Goal: Transaction & Acquisition: Purchase product/service

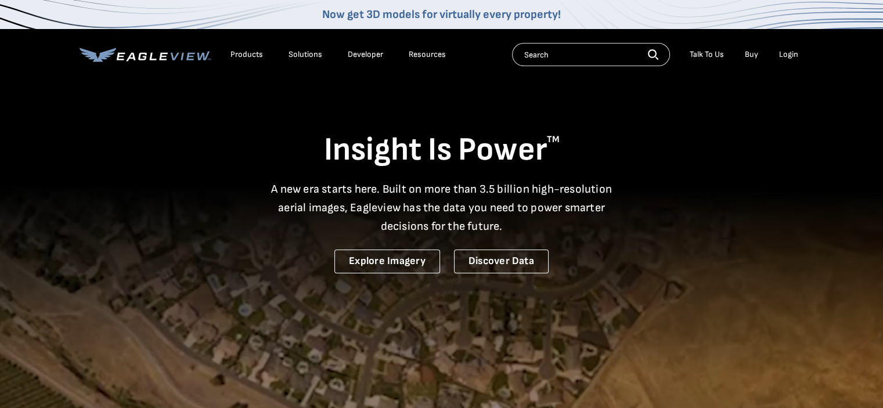
click at [787, 55] on div "Login" at bounding box center [788, 54] width 19 height 10
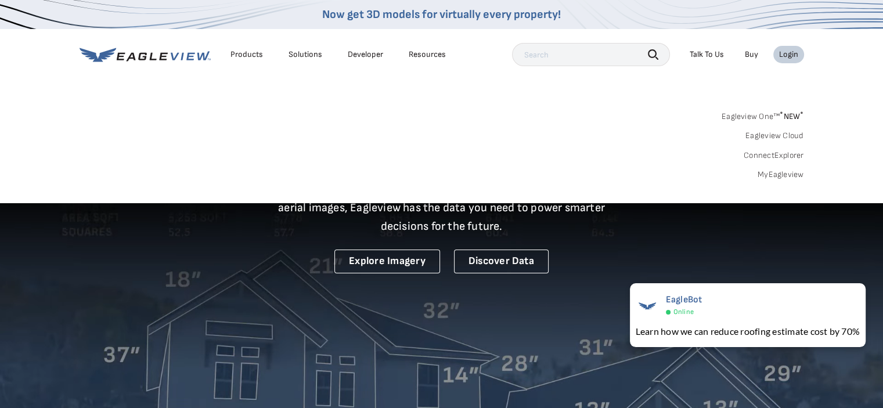
click at [783, 174] on link "MyEagleview" at bounding box center [781, 175] width 46 height 10
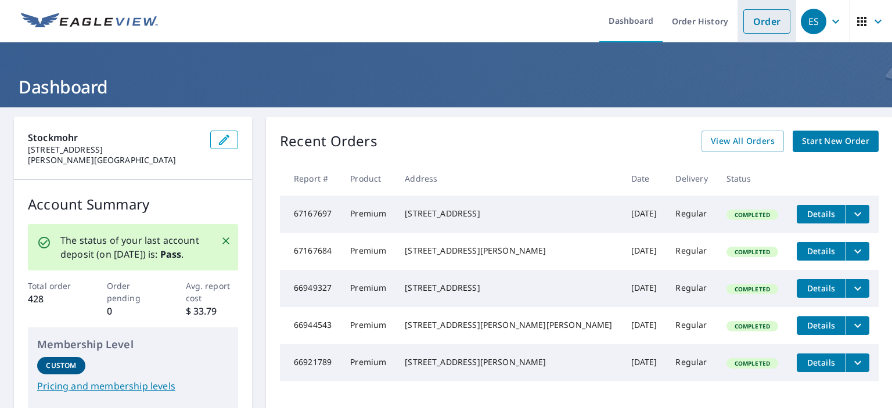
click at [762, 28] on link "Order" at bounding box center [766, 21] width 47 height 24
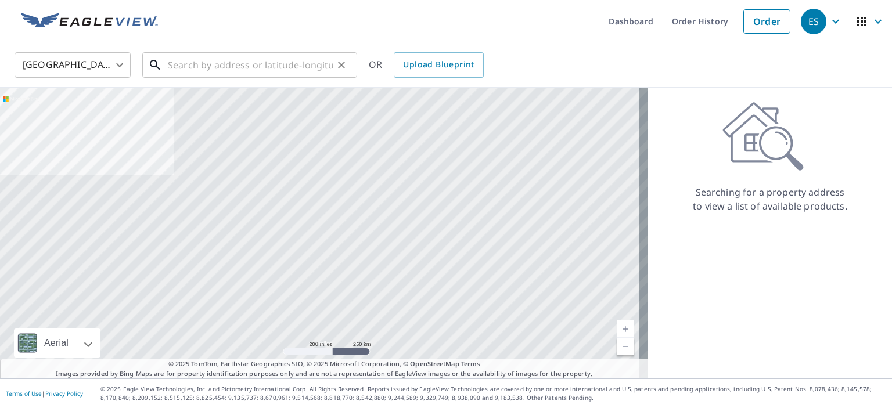
click at [303, 60] on input "text" at bounding box center [251, 65] width 166 height 33
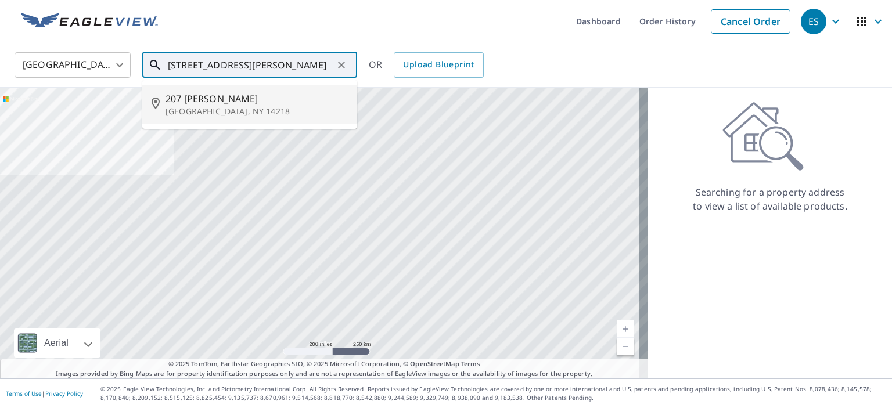
click at [264, 100] on span "207 [PERSON_NAME]" at bounding box center [257, 99] width 182 height 14
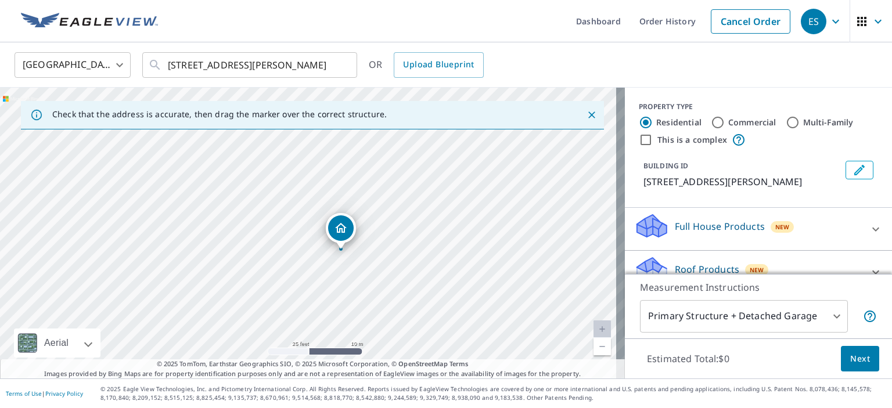
drag, startPoint x: 332, startPoint y: 204, endPoint x: 341, endPoint y: 275, distance: 71.5
click at [341, 275] on div "[STREET_ADDRESS][PERSON_NAME]" at bounding box center [312, 233] width 625 height 291
drag, startPoint x: 345, startPoint y: 226, endPoint x: 335, endPoint y: 236, distance: 14.8
drag, startPoint x: 379, startPoint y: 215, endPoint x: 383, endPoint y: 244, distance: 29.3
click at [383, 244] on div "207 Pellman Pl Buffalo, NY 14218" at bounding box center [312, 233] width 625 height 291
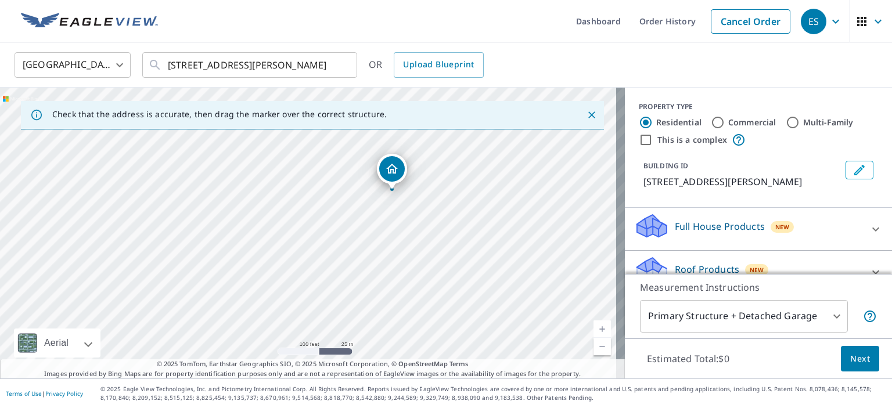
drag, startPoint x: 358, startPoint y: 231, endPoint x: 390, endPoint y: 166, distance: 73.0
drag, startPoint x: 302, startPoint y: 185, endPoint x: 330, endPoint y: 257, distance: 77.4
click at [330, 257] on div "206 Pellman Pl Buffalo, NY 14218" at bounding box center [312, 233] width 625 height 291
drag, startPoint x: 310, startPoint y: 226, endPoint x: 307, endPoint y: 234, distance: 8.6
click at [184, 63] on input "207 Pellman Pl Buffalo, NY 14218" at bounding box center [251, 65] width 166 height 33
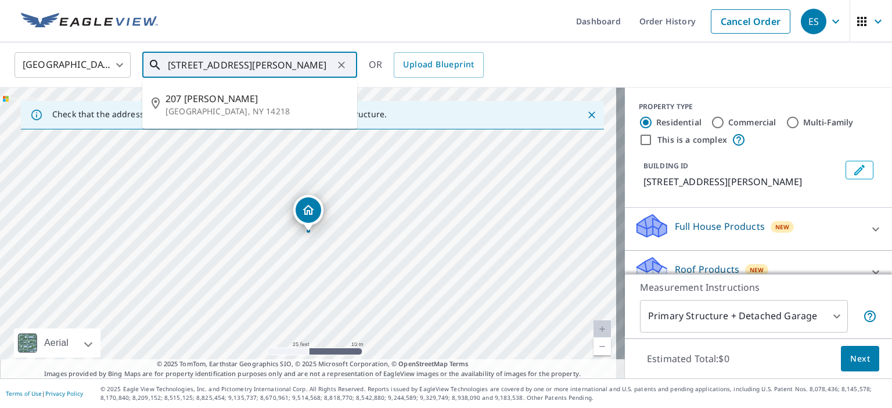
type input "206 Pellman Pl Buffalo, NY 14218"
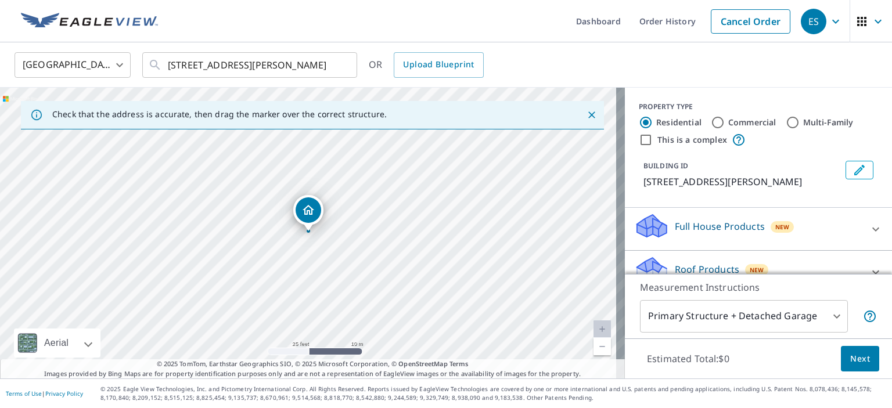
click at [783, 315] on body "ES ES Dashboard Order History Cancel Order ES United States US ​ 206 Pellman Pl…" at bounding box center [446, 204] width 892 height 408
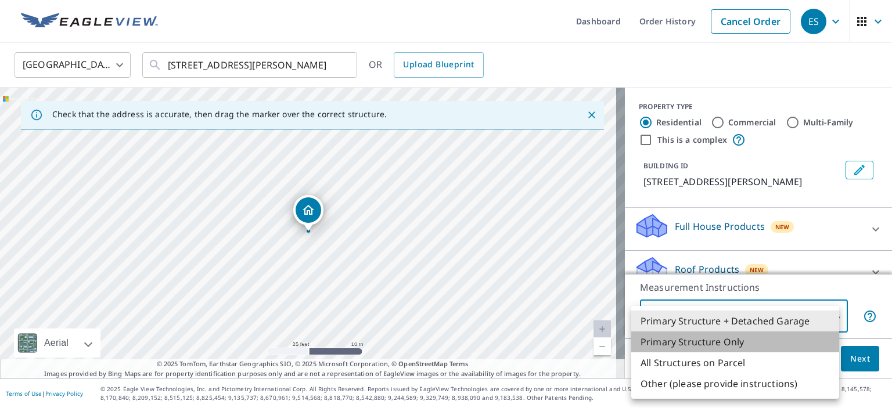
click at [737, 339] on li "Primary Structure Only" at bounding box center [735, 342] width 208 height 21
type input "2"
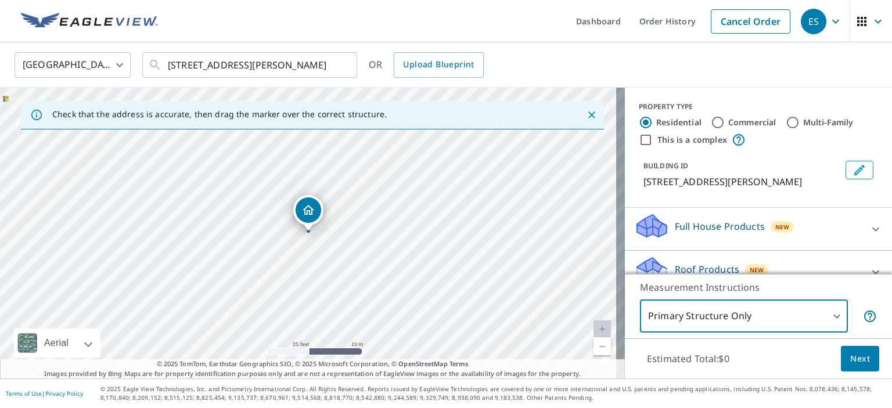
click at [716, 267] on p "Roof Products" at bounding box center [707, 269] width 64 height 14
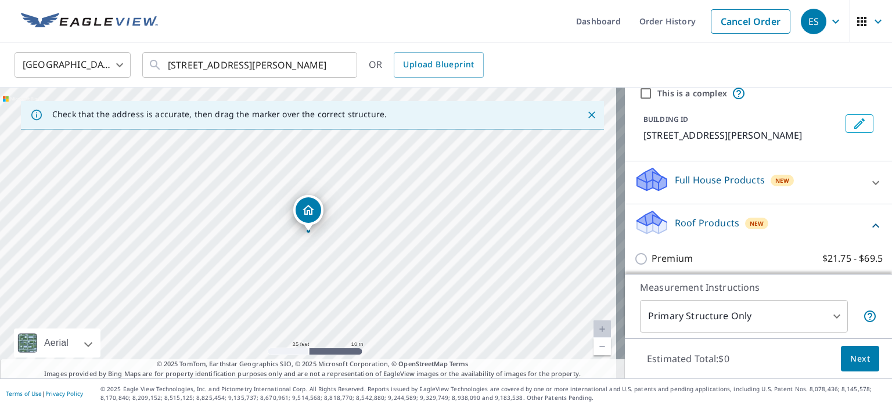
scroll to position [116, 0]
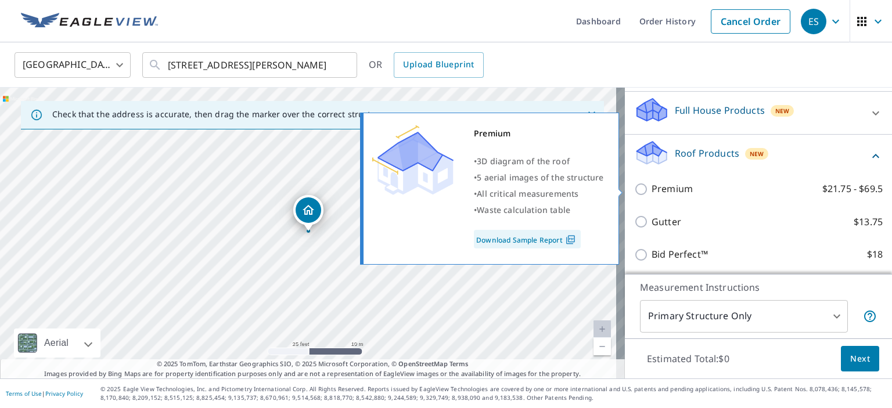
click at [641, 187] on input "Premium $21.75 - $69.5" at bounding box center [642, 189] width 17 height 14
checkbox input "true"
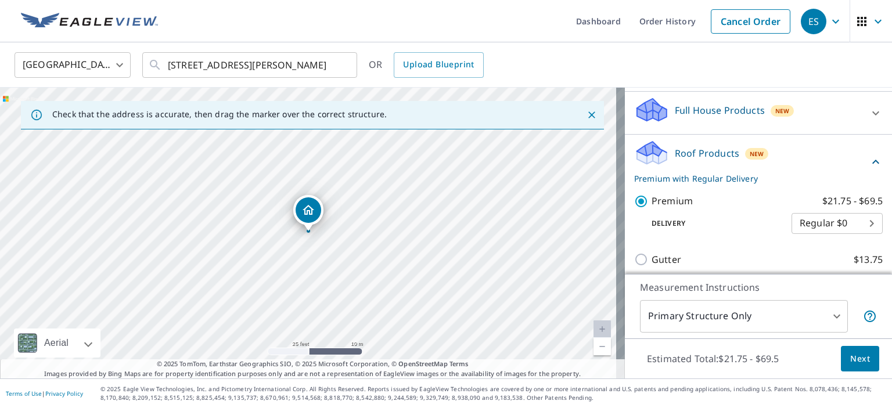
click at [853, 362] on span "Next" at bounding box center [860, 359] width 20 height 15
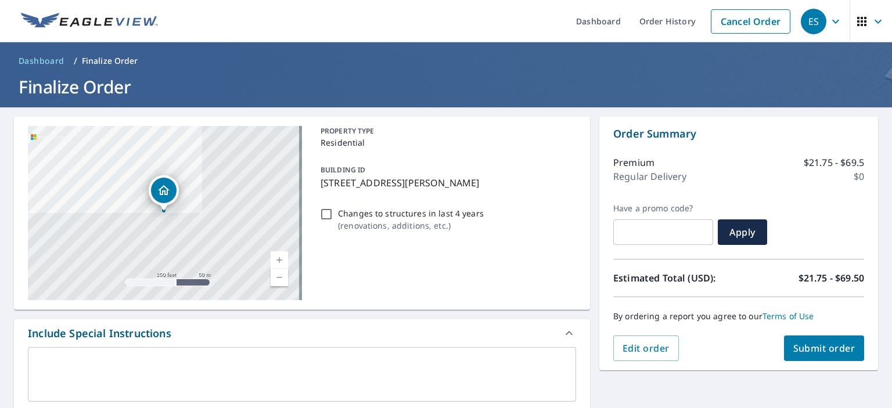
click at [830, 347] on span "Submit order" at bounding box center [824, 348] width 62 height 13
checkbox input "true"
